Goal: Use online tool/utility: Utilize a website feature to perform a specific function

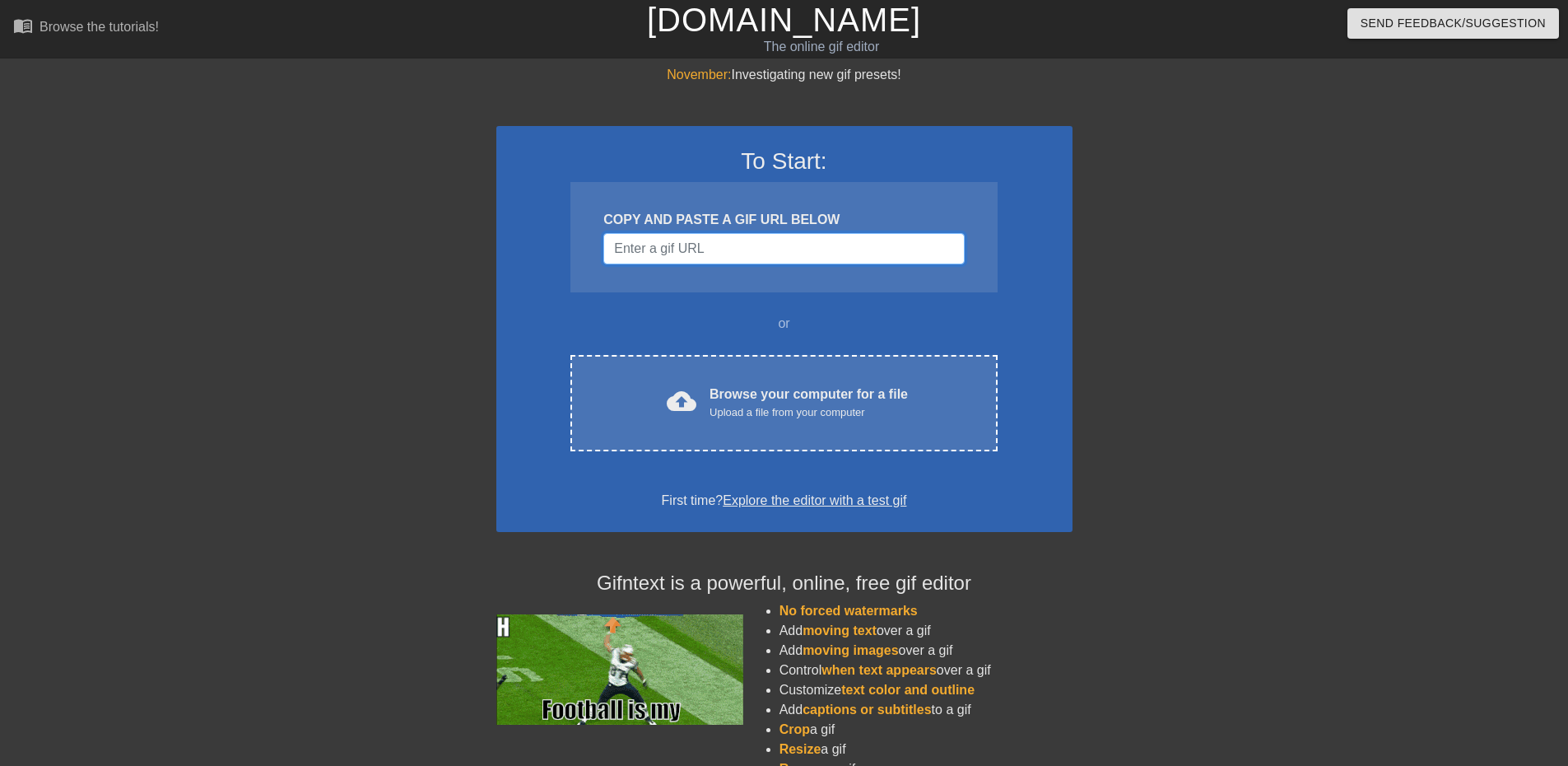
click at [708, 246] on input "Username" at bounding box center [784, 248] width 361 height 31
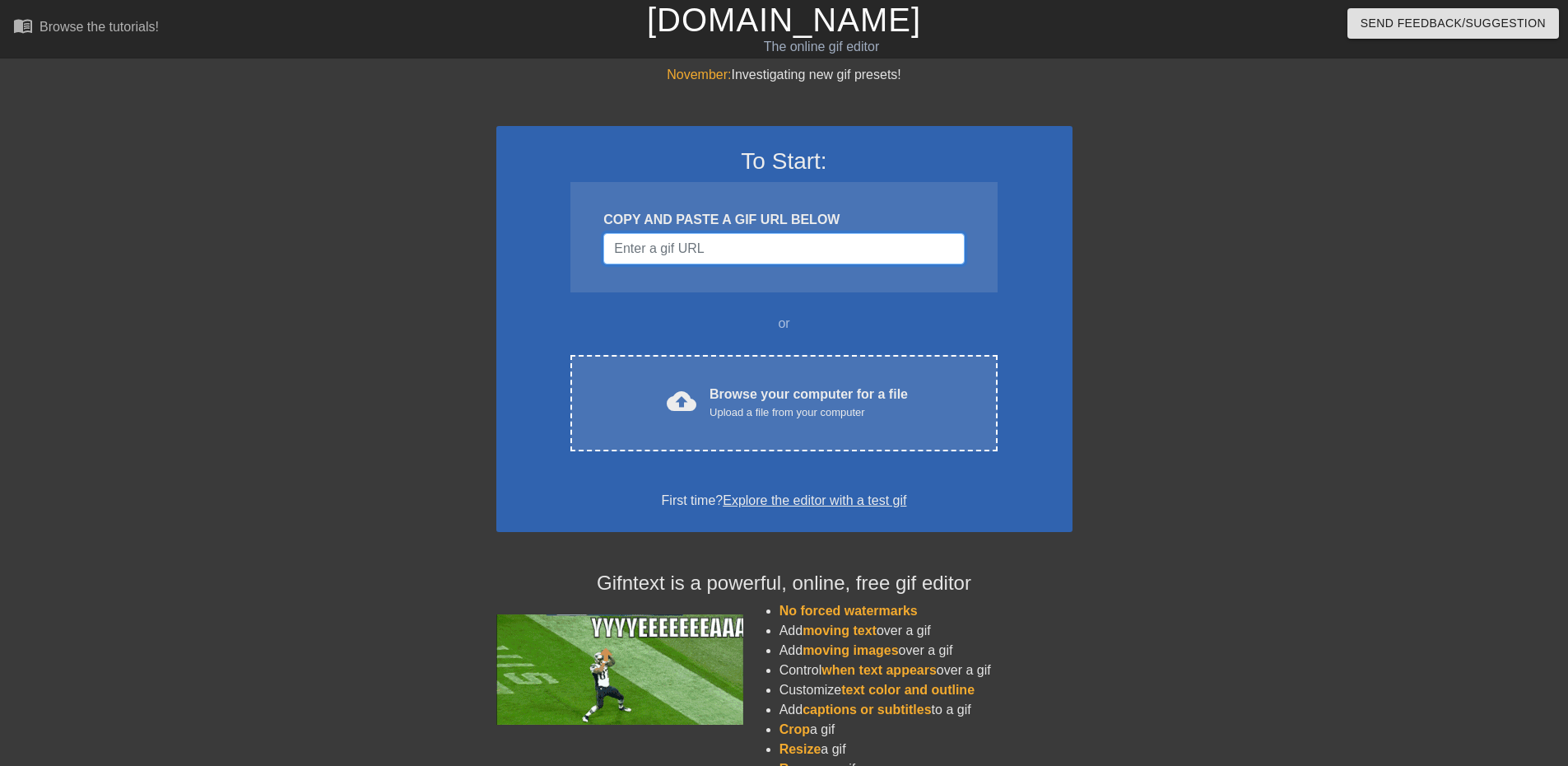
click at [773, 254] on input "Username" at bounding box center [784, 248] width 361 height 31
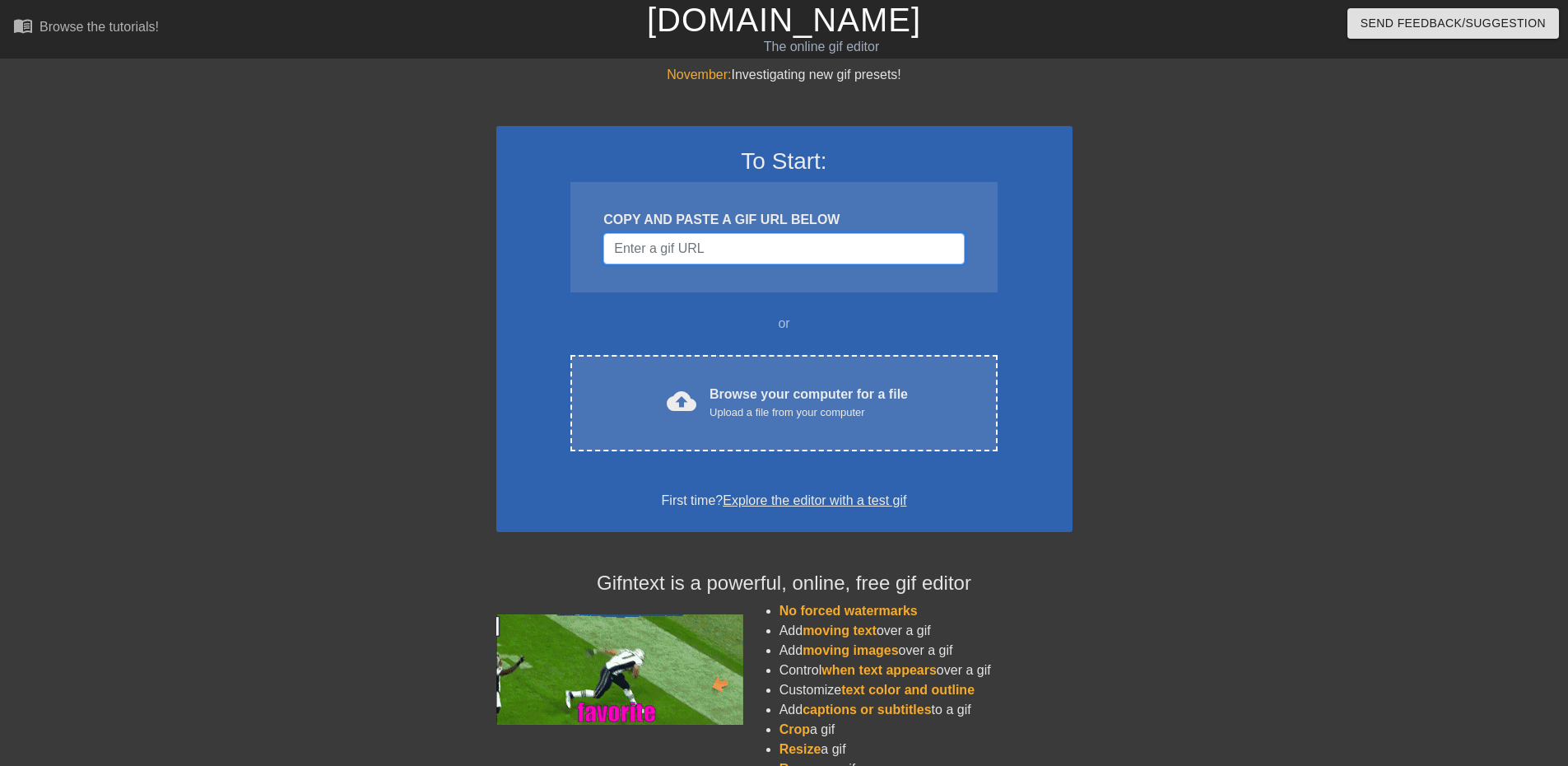
click at [699, 246] on input "Username" at bounding box center [784, 248] width 361 height 31
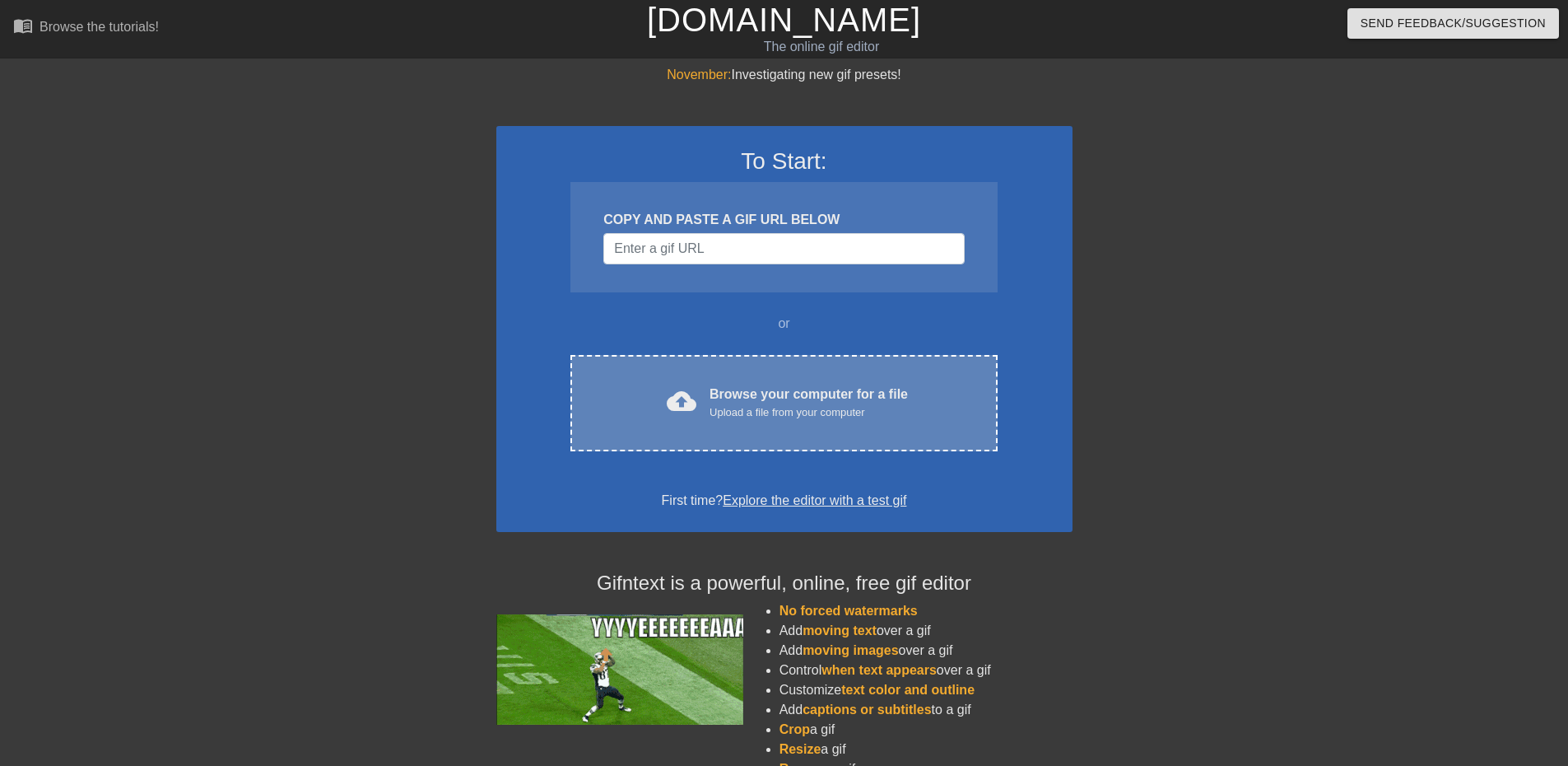
click at [813, 428] on div "cloud_upload Browse your computer for a file Upload a file from your computer C…" at bounding box center [783, 403] width 427 height 96
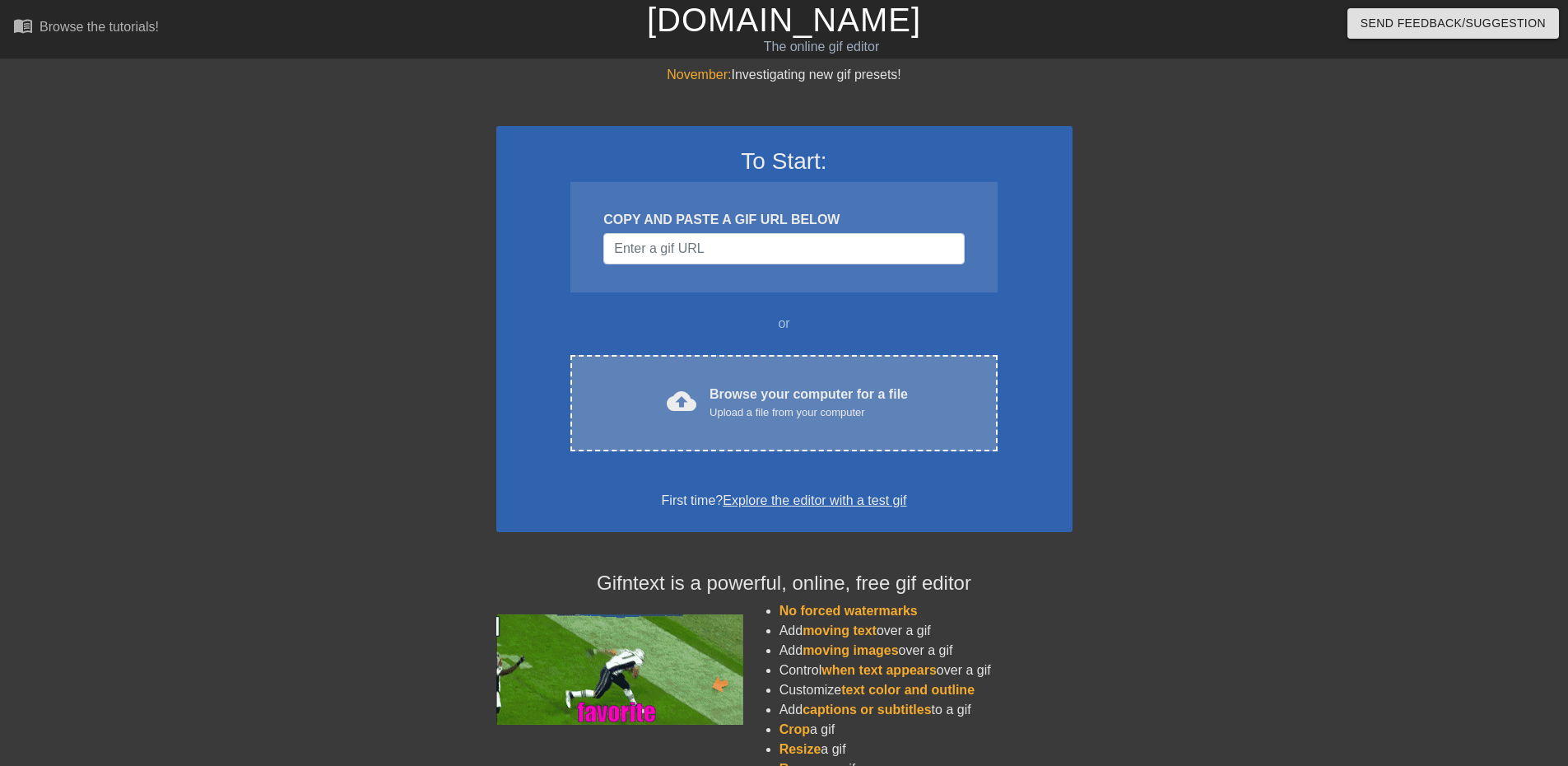
click at [828, 413] on div "Upload a file from your computer" at bounding box center [808, 412] width 198 height 16
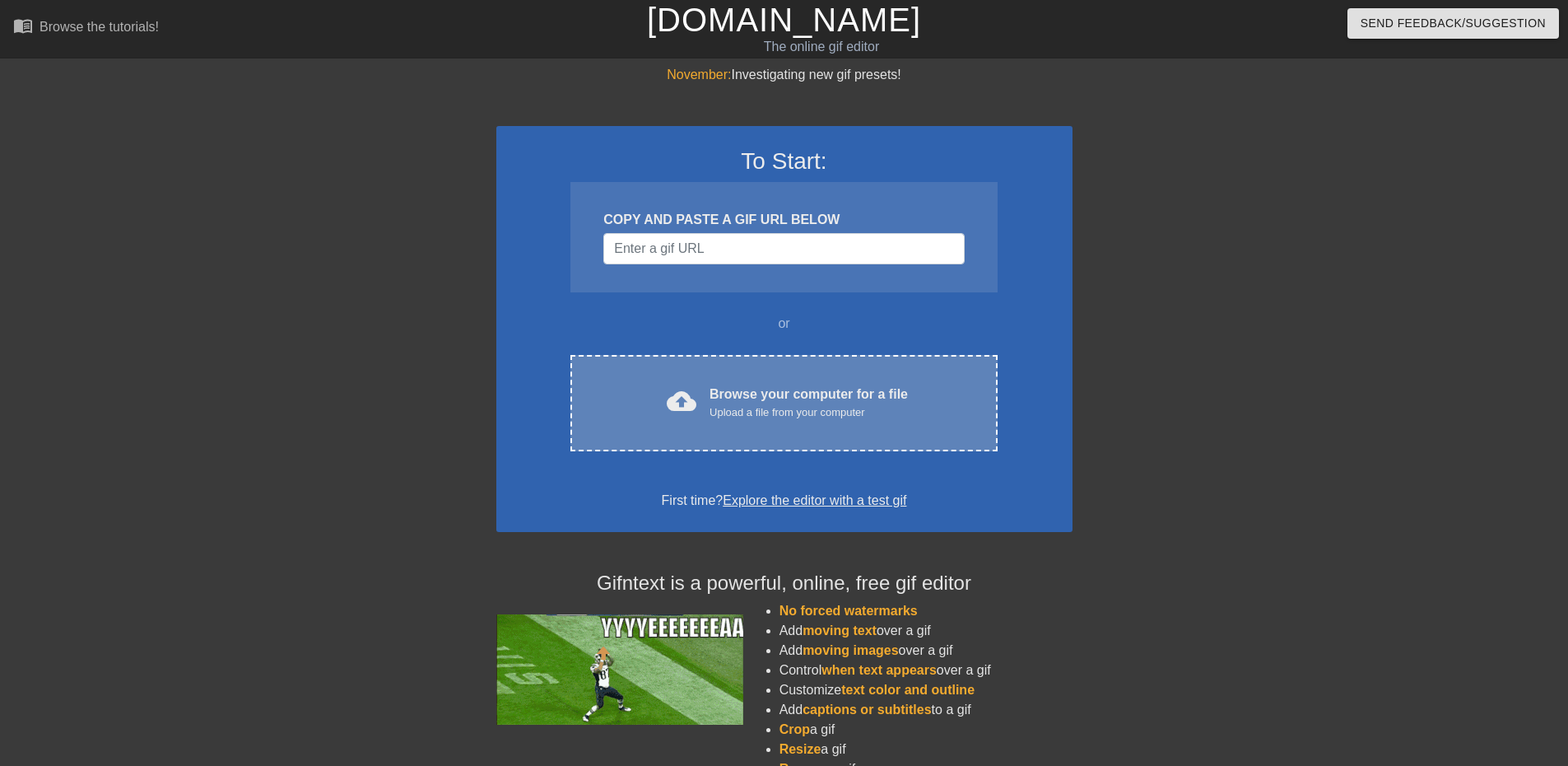
click at [811, 408] on div "Upload a file from your computer" at bounding box center [808, 412] width 198 height 16
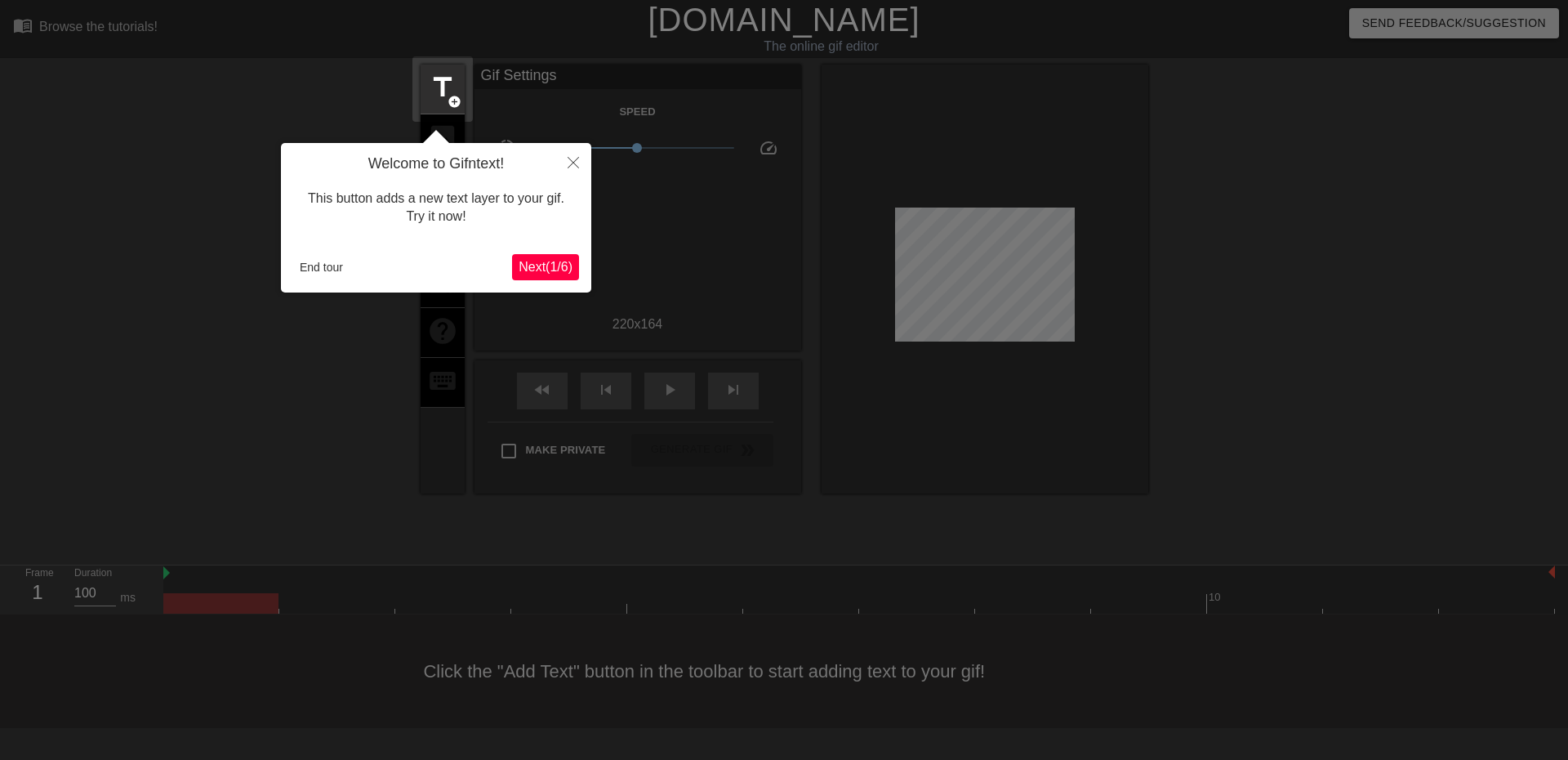
click at [558, 266] on span "Next ( 1 / 6 )" at bounding box center [545, 267] width 54 height 14
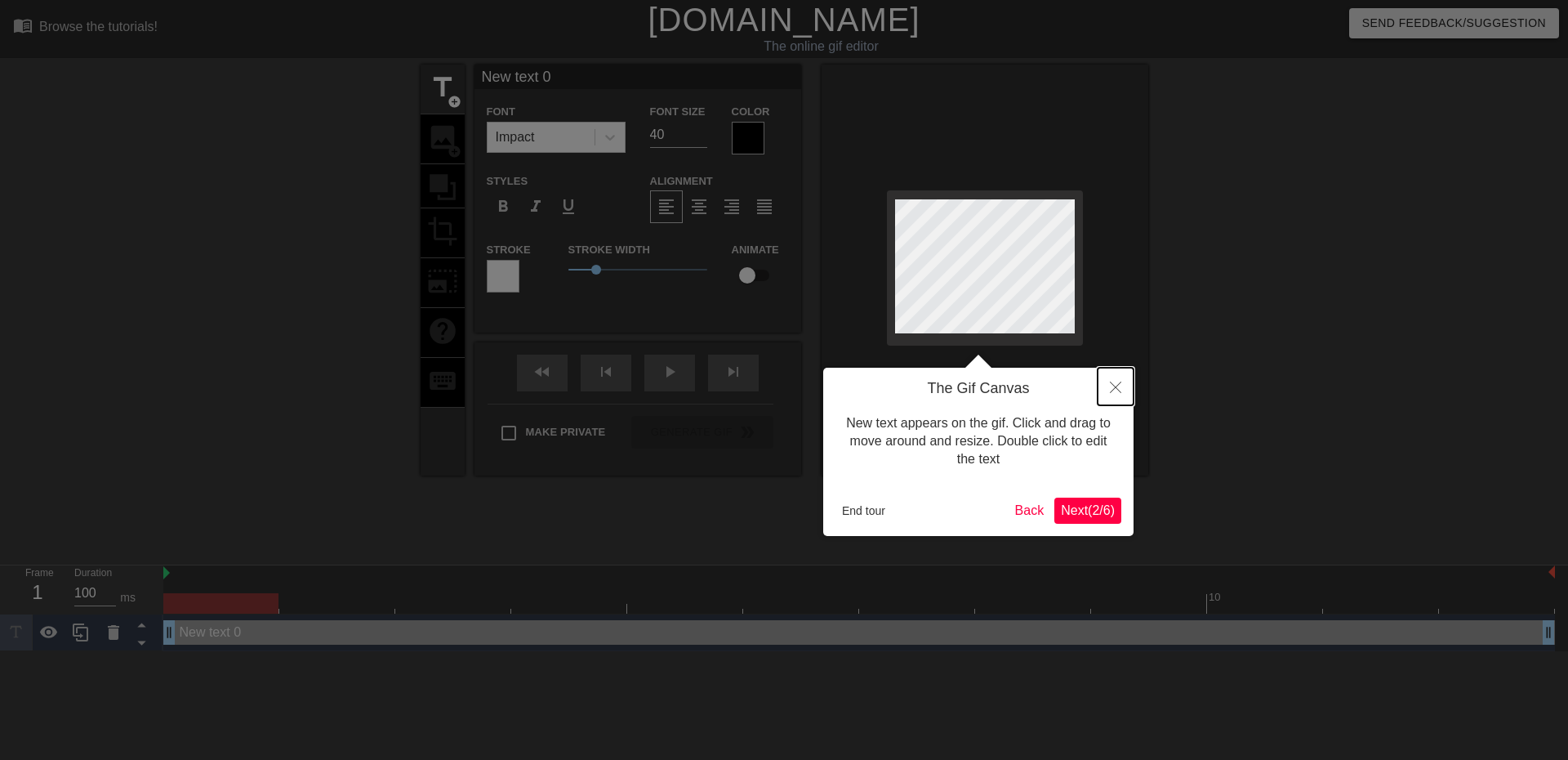
click at [1117, 395] on button "Close" at bounding box center [1115, 386] width 36 height 37
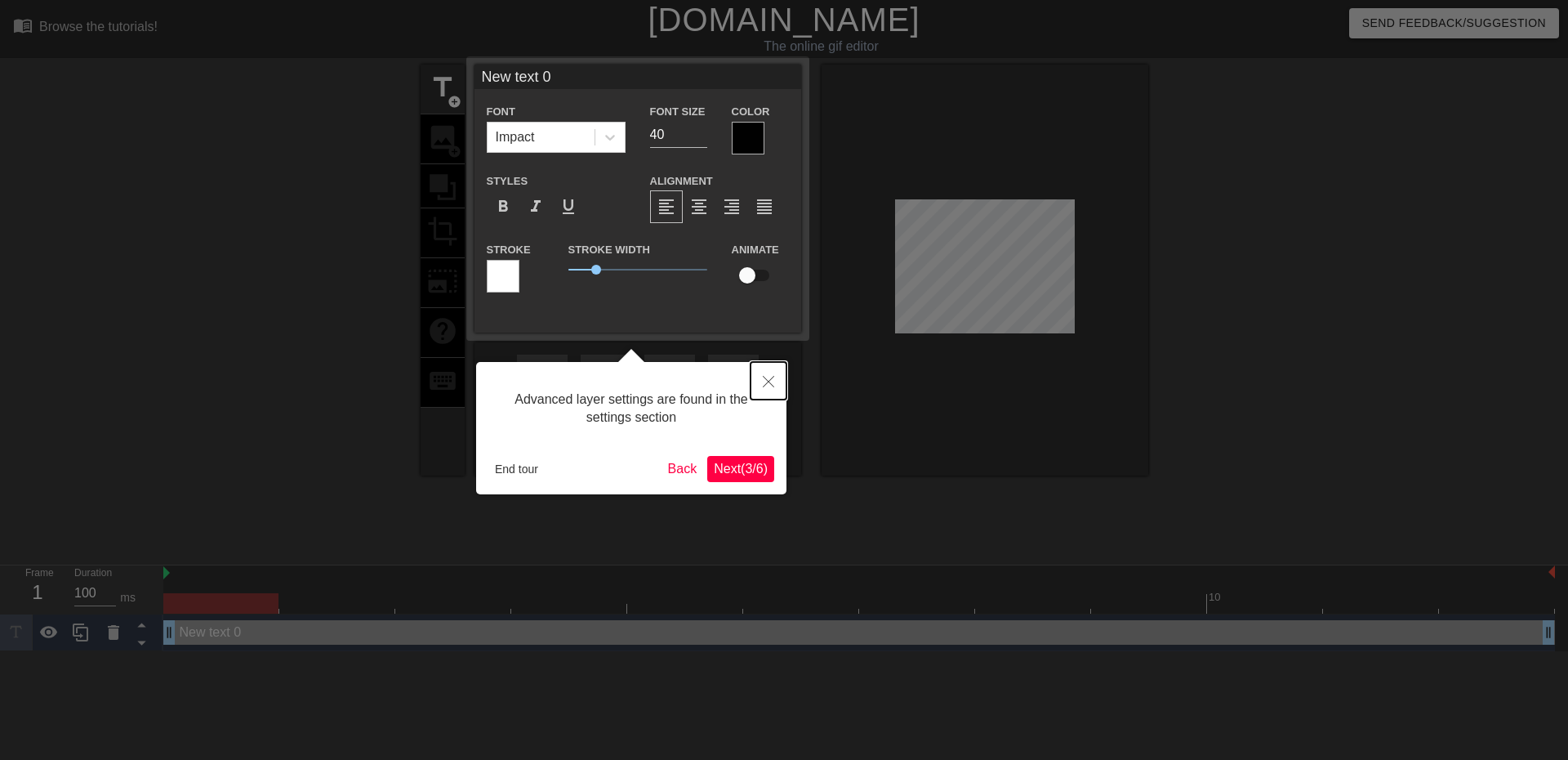
click at [769, 381] on icon "Close" at bounding box center [767, 381] width 11 height 11
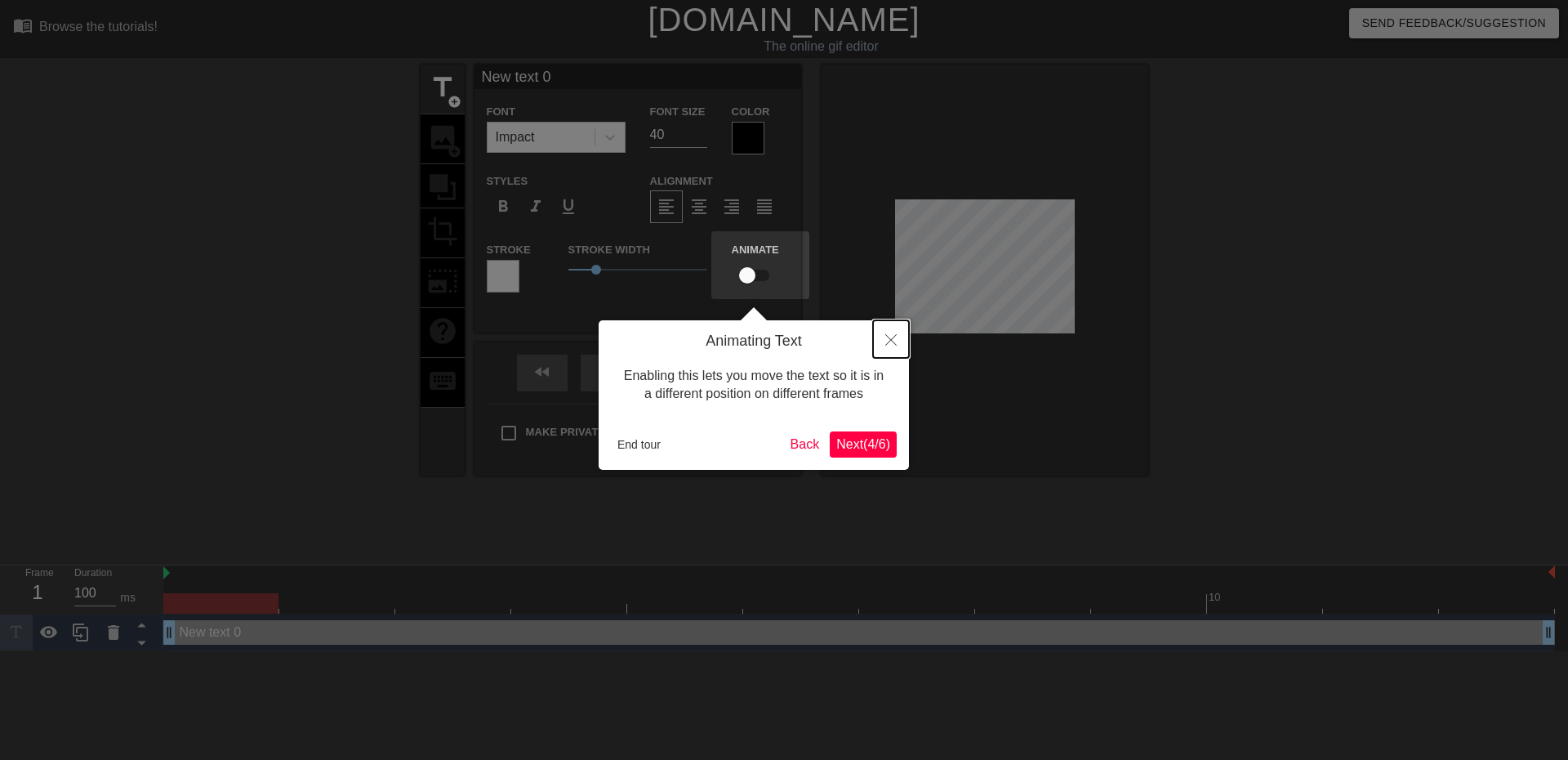
click at [890, 346] on button "Close" at bounding box center [891, 339] width 36 height 37
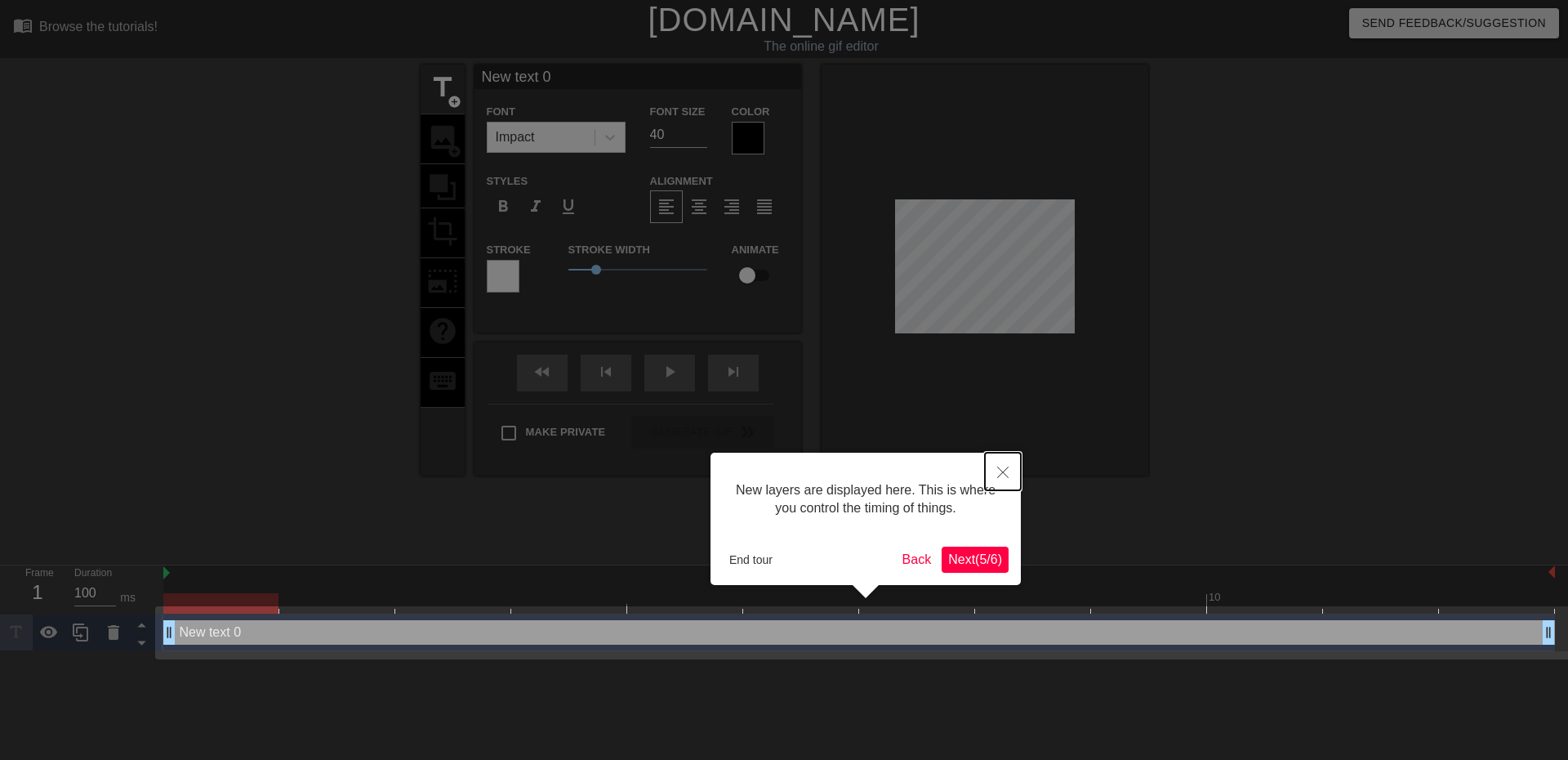
click at [1004, 474] on icon "Close" at bounding box center [1002, 471] width 11 height 11
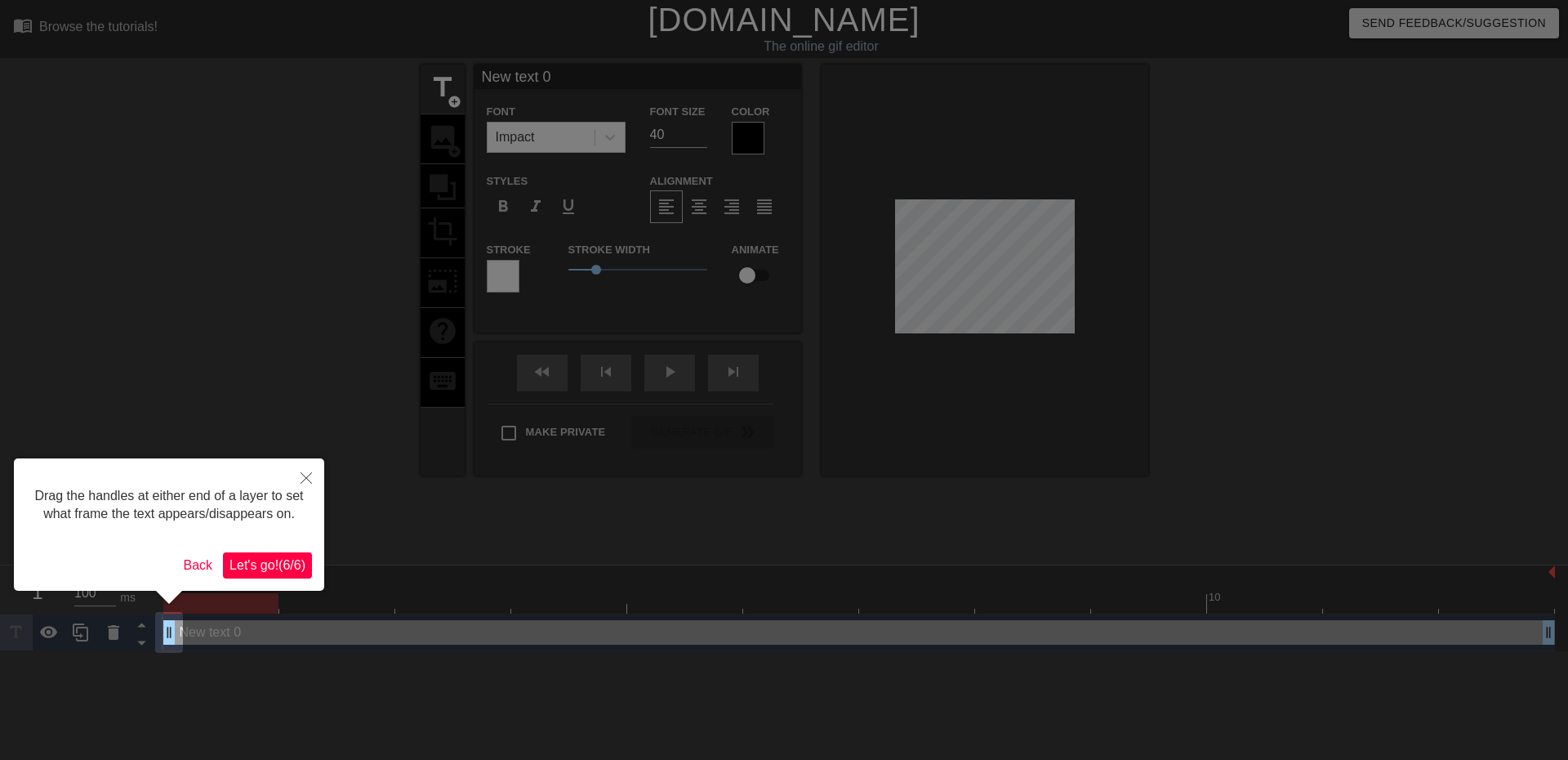
click at [272, 566] on span "Let's go! ( 6 / 6 )" at bounding box center [267, 565] width 76 height 14
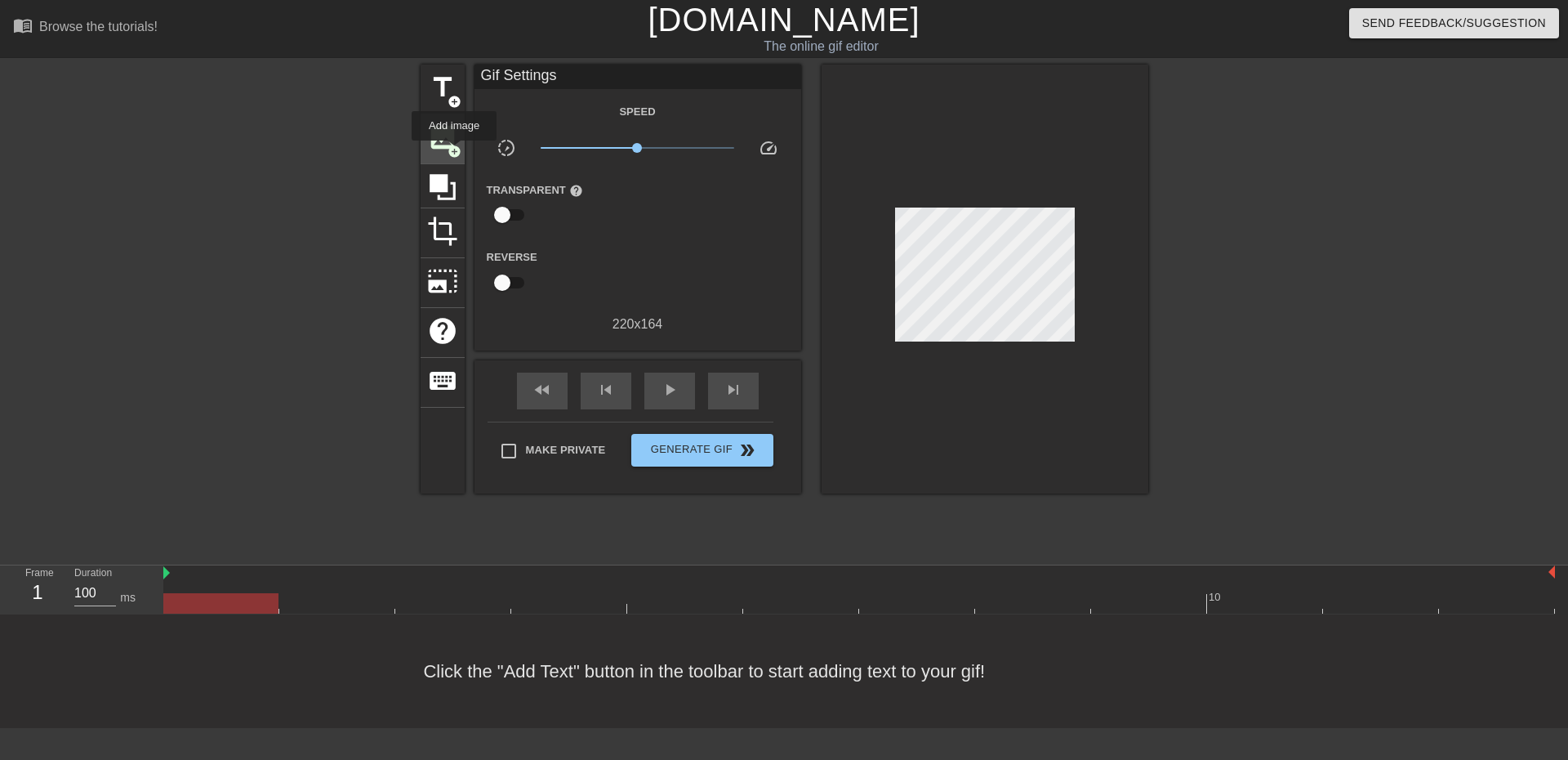
click at [454, 152] on span "add_circle" at bounding box center [454, 152] width 14 height 14
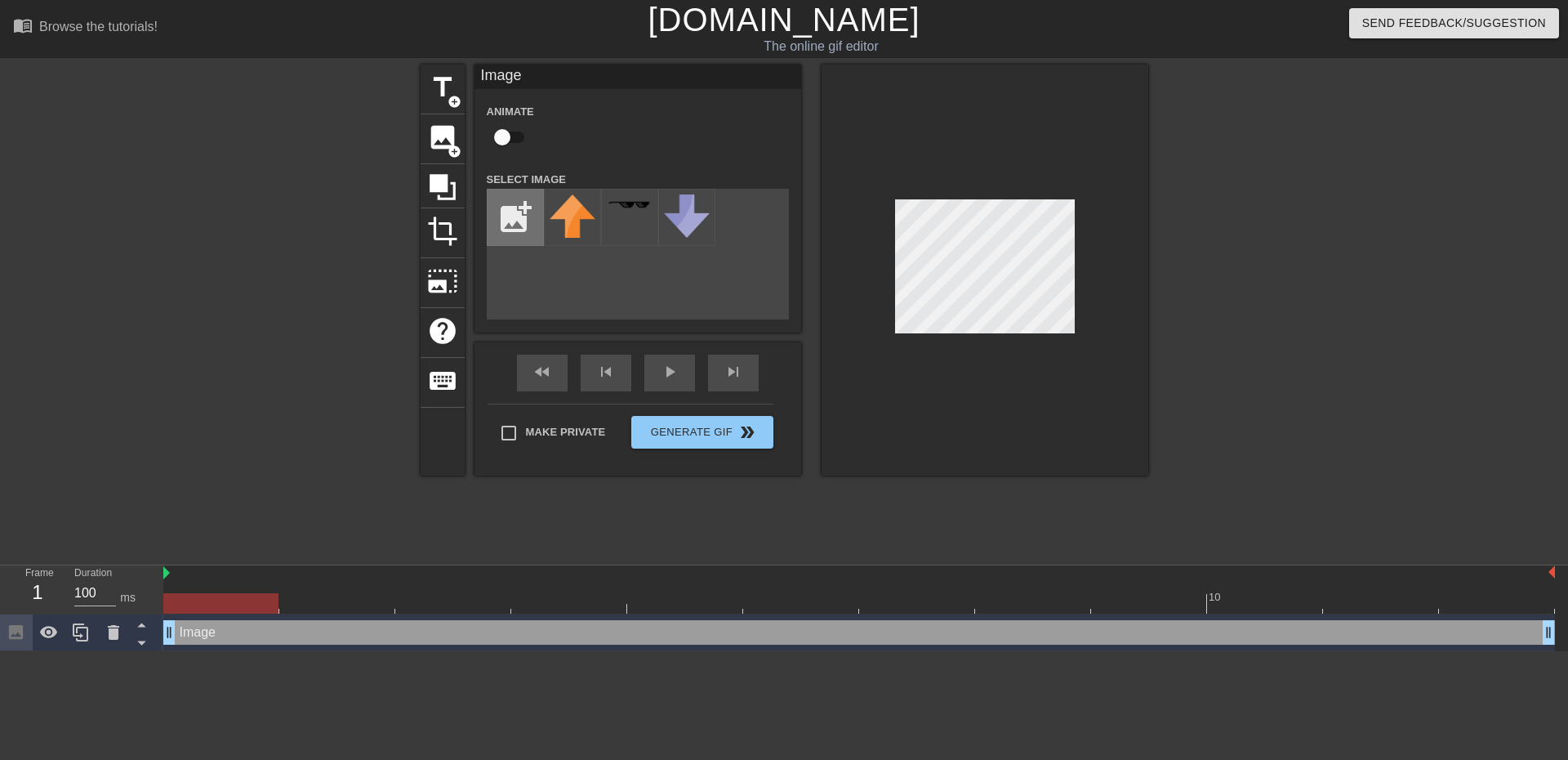
click at [525, 210] on input "file" at bounding box center [514, 216] width 55 height 55
type input "C:\fakepath\SYNKROS_O_2D.png"
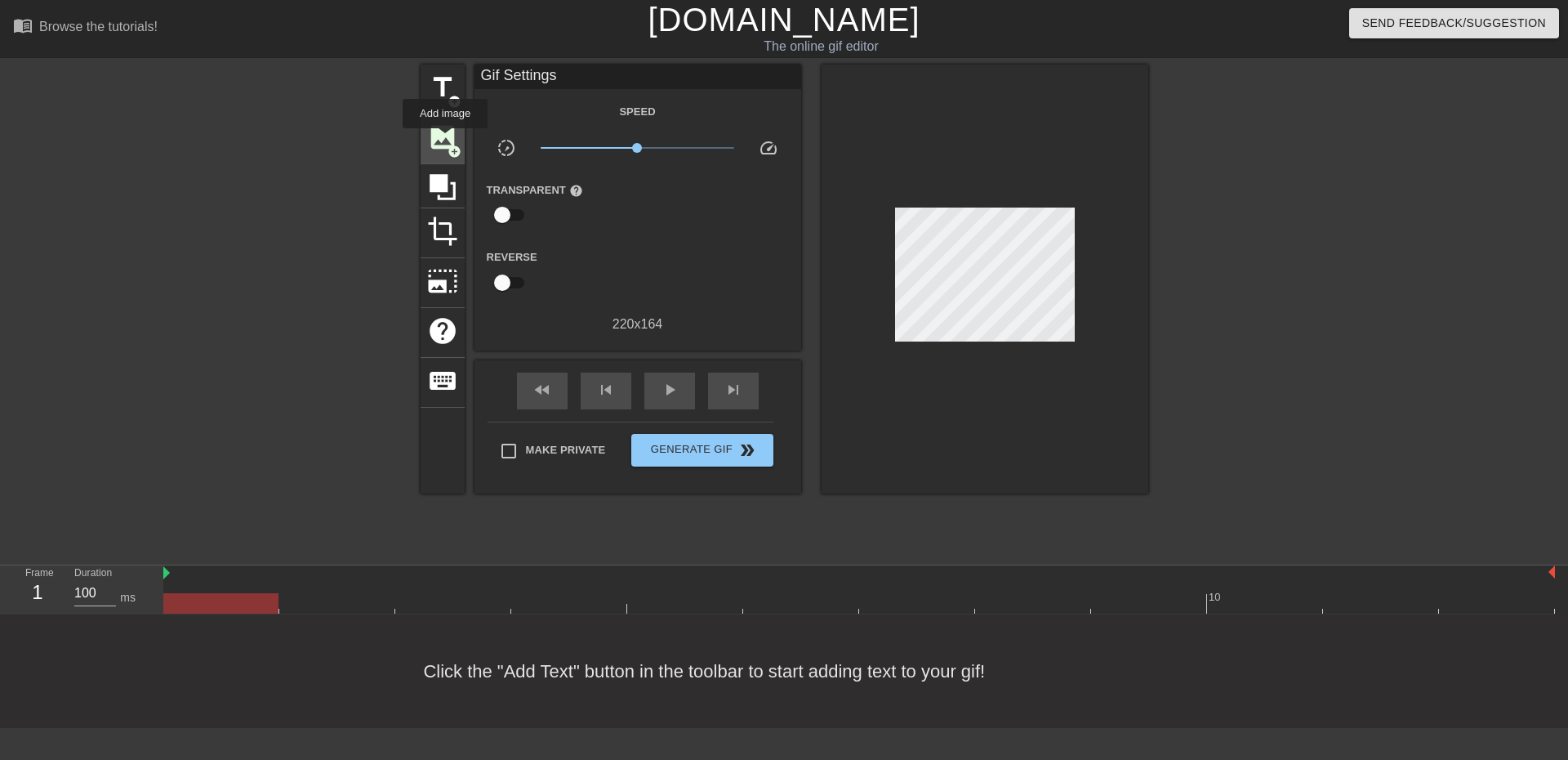
click at [444, 139] on span "image" at bounding box center [442, 137] width 31 height 31
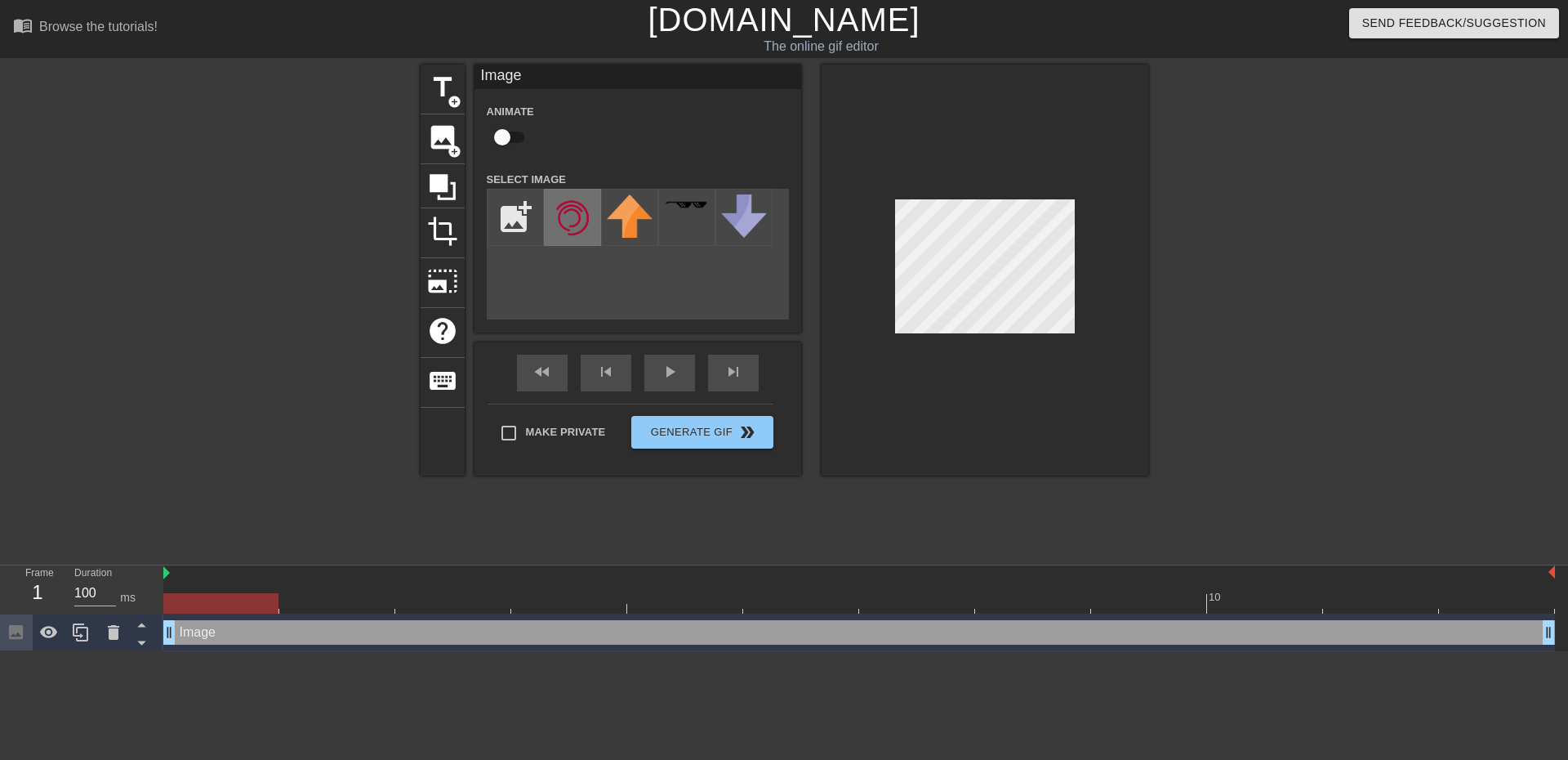
click at [572, 218] on img at bounding box center [572, 217] width 46 height 46
click at [508, 140] on input "checkbox" at bounding box center [502, 137] width 93 height 31
checkbox input "true"
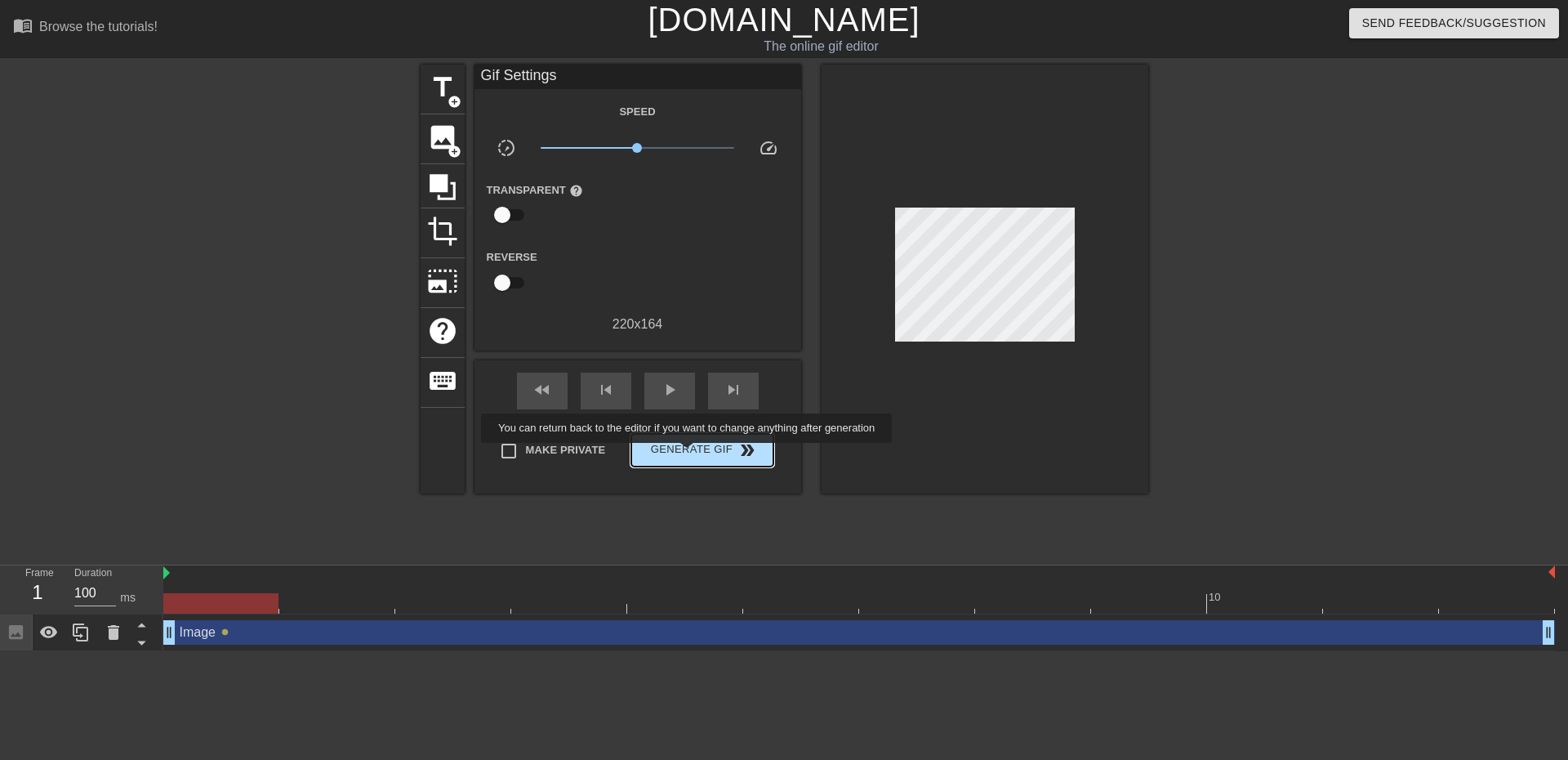
click at [688, 454] on span "Generate Gif double_arrow" at bounding box center [702, 450] width 129 height 20
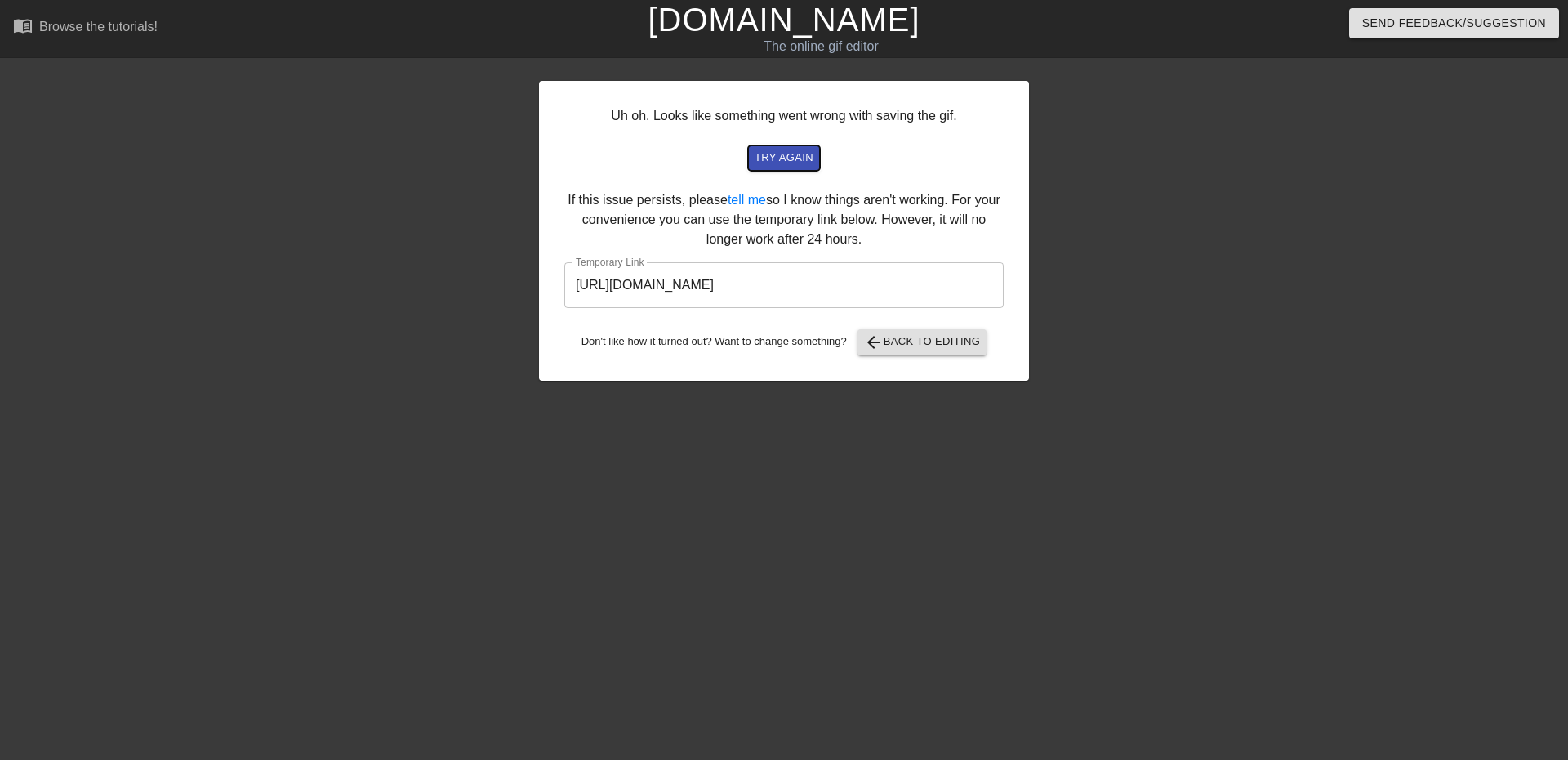
click at [805, 165] on span "try again" at bounding box center [784, 158] width 59 height 19
click at [936, 341] on span "arrow_back Back to Editing" at bounding box center [922, 342] width 117 height 20
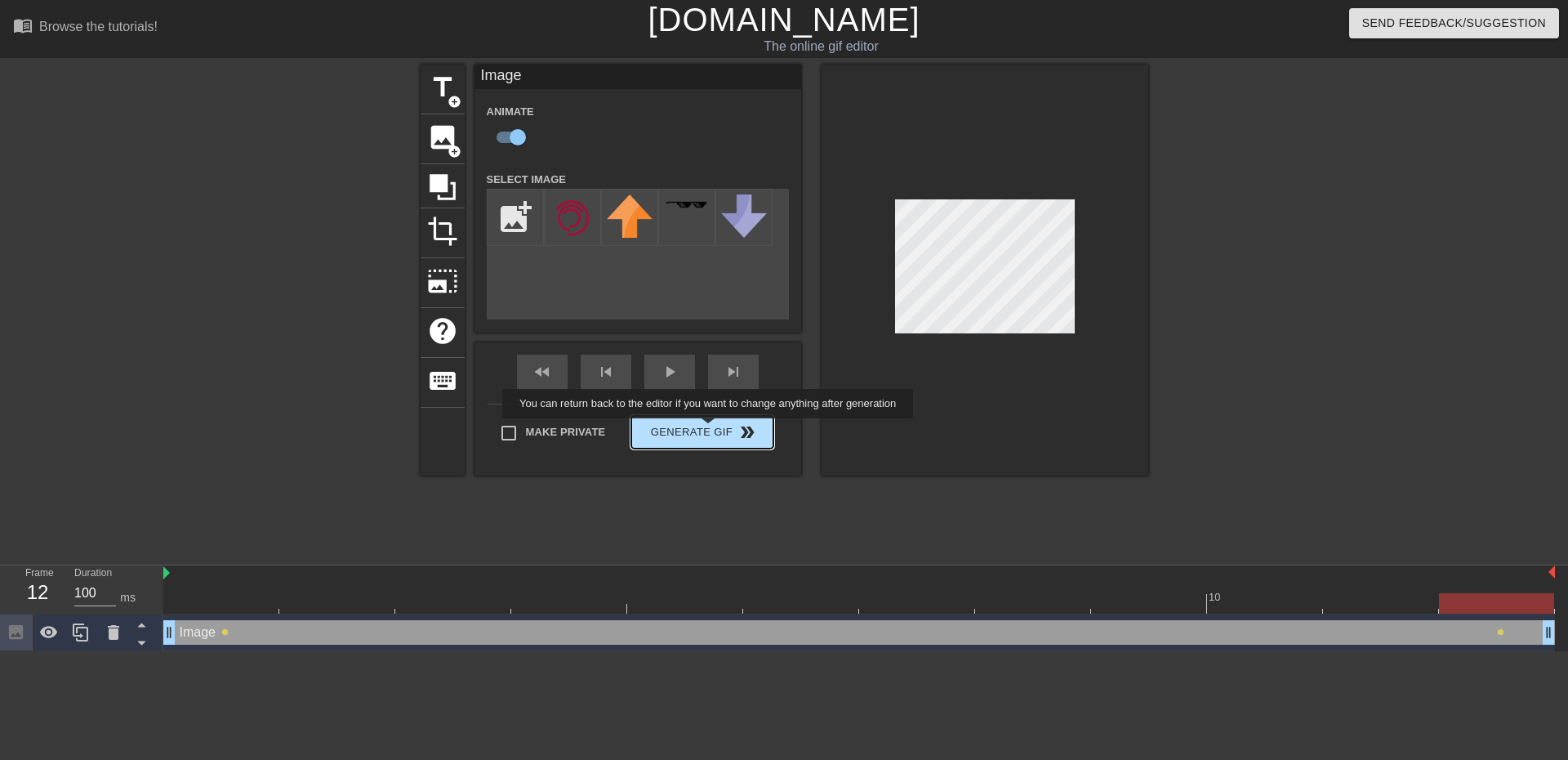
click at [709, 434] on button "Generate Gif double_arrow" at bounding box center [702, 432] width 141 height 32
